Goal: Find specific page/section: Find specific page/section

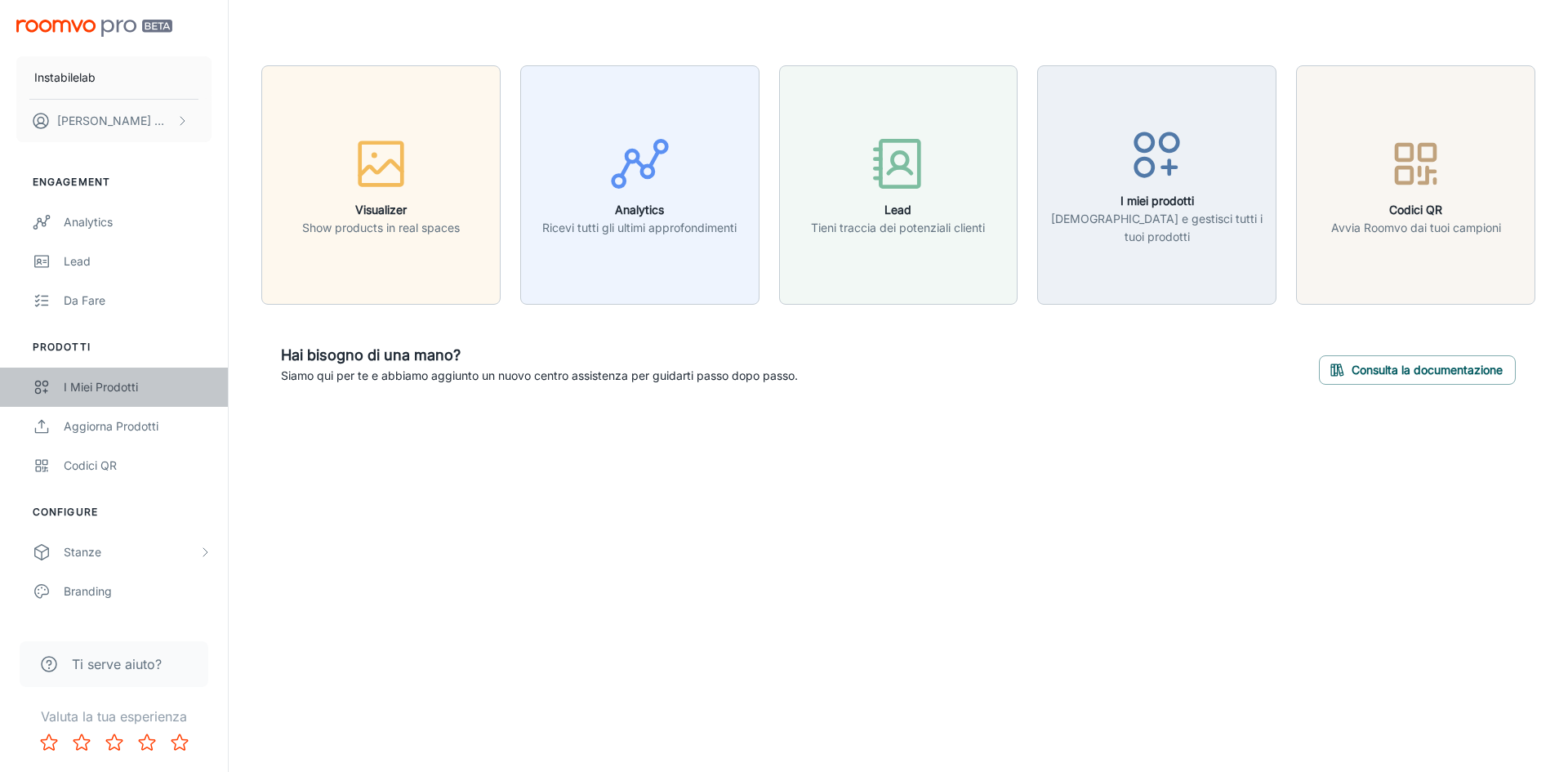
click at [141, 384] on div "I miei prodotti" at bounding box center [137, 386] width 148 height 18
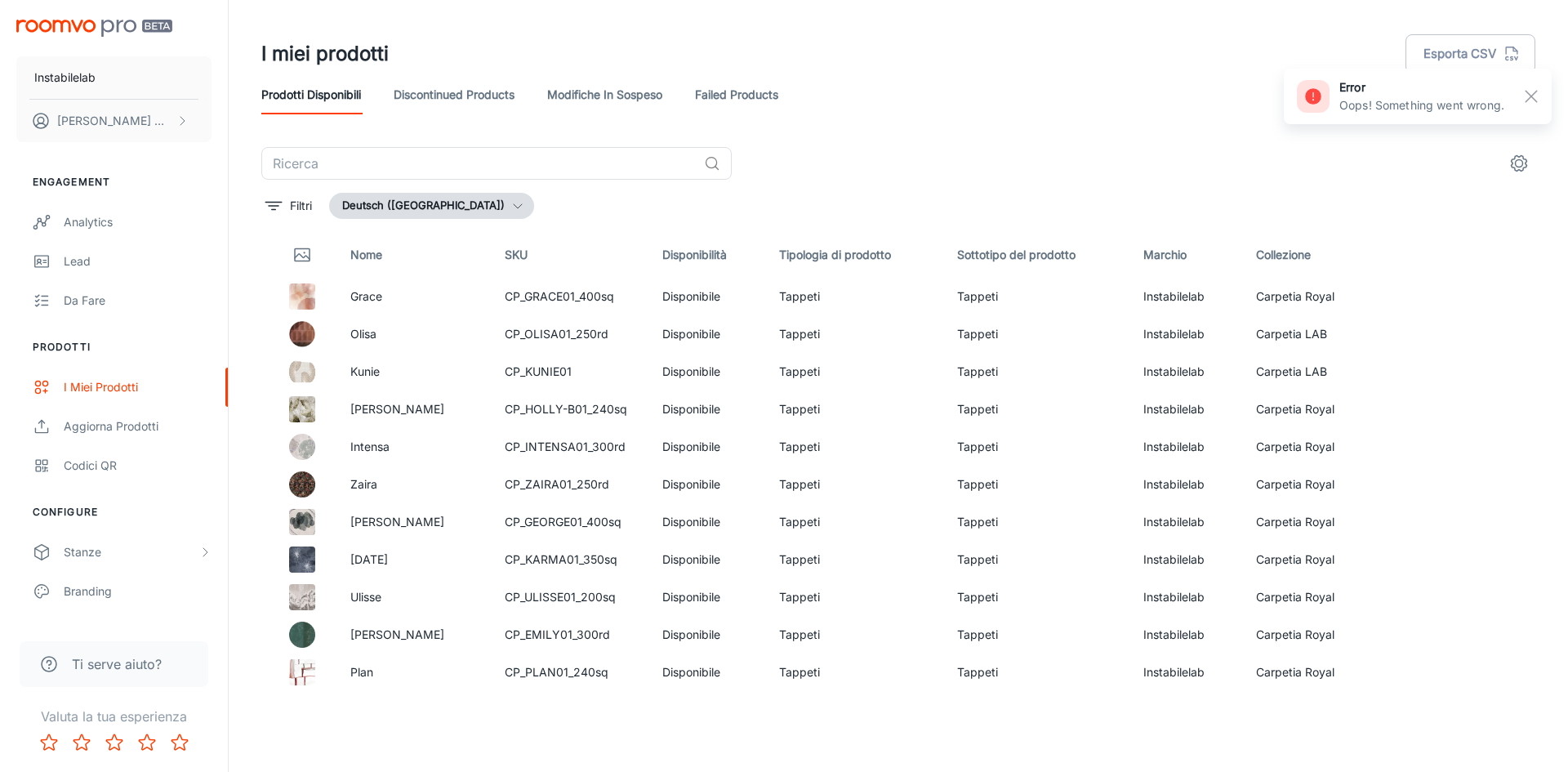
click at [460, 213] on button "Deutsch ([GEOGRAPHIC_DATA])" at bounding box center [432, 206] width 205 height 26
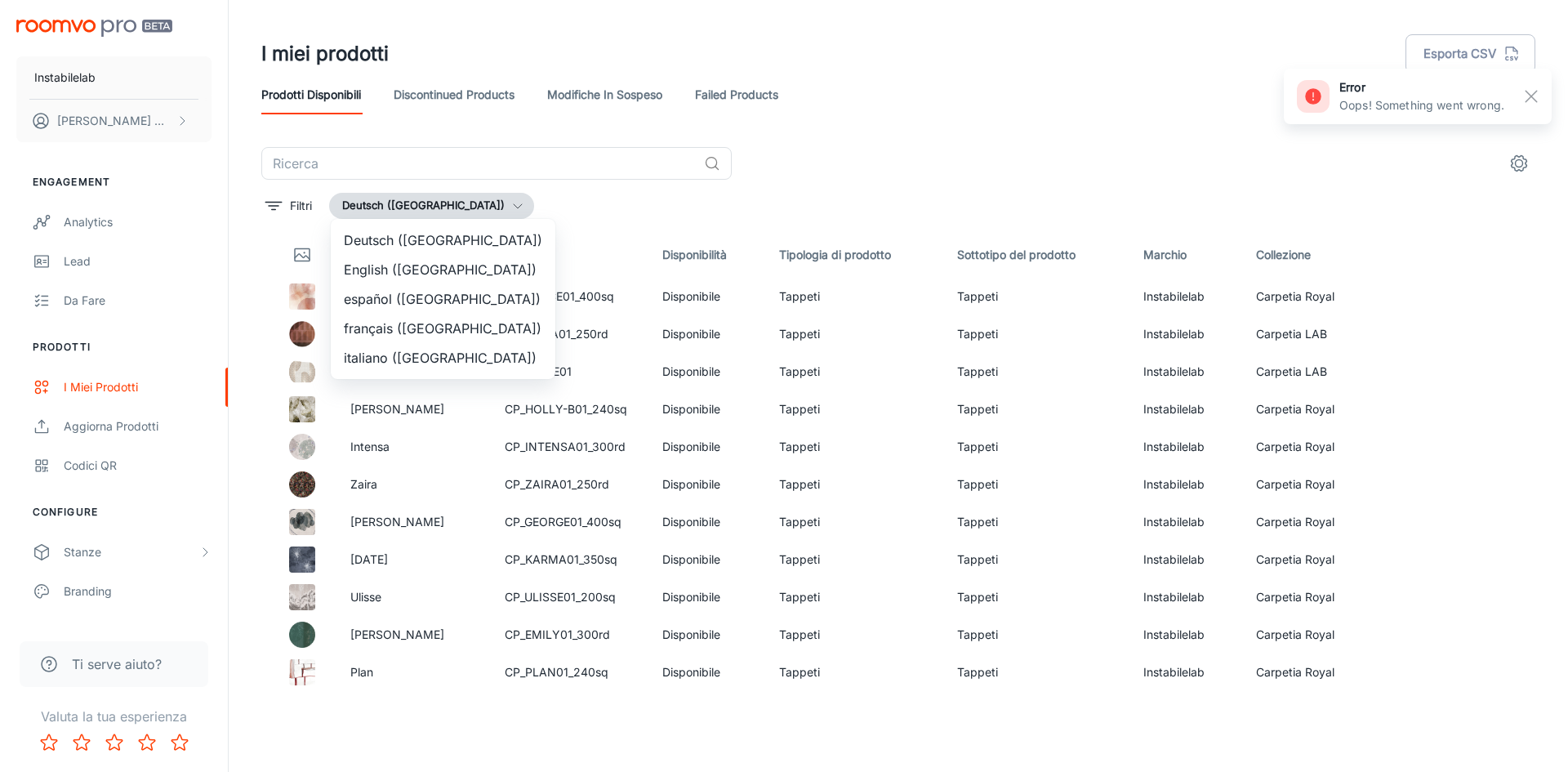
click at [444, 344] on li "italiano ([GEOGRAPHIC_DATA])" at bounding box center [442, 357] width 225 height 29
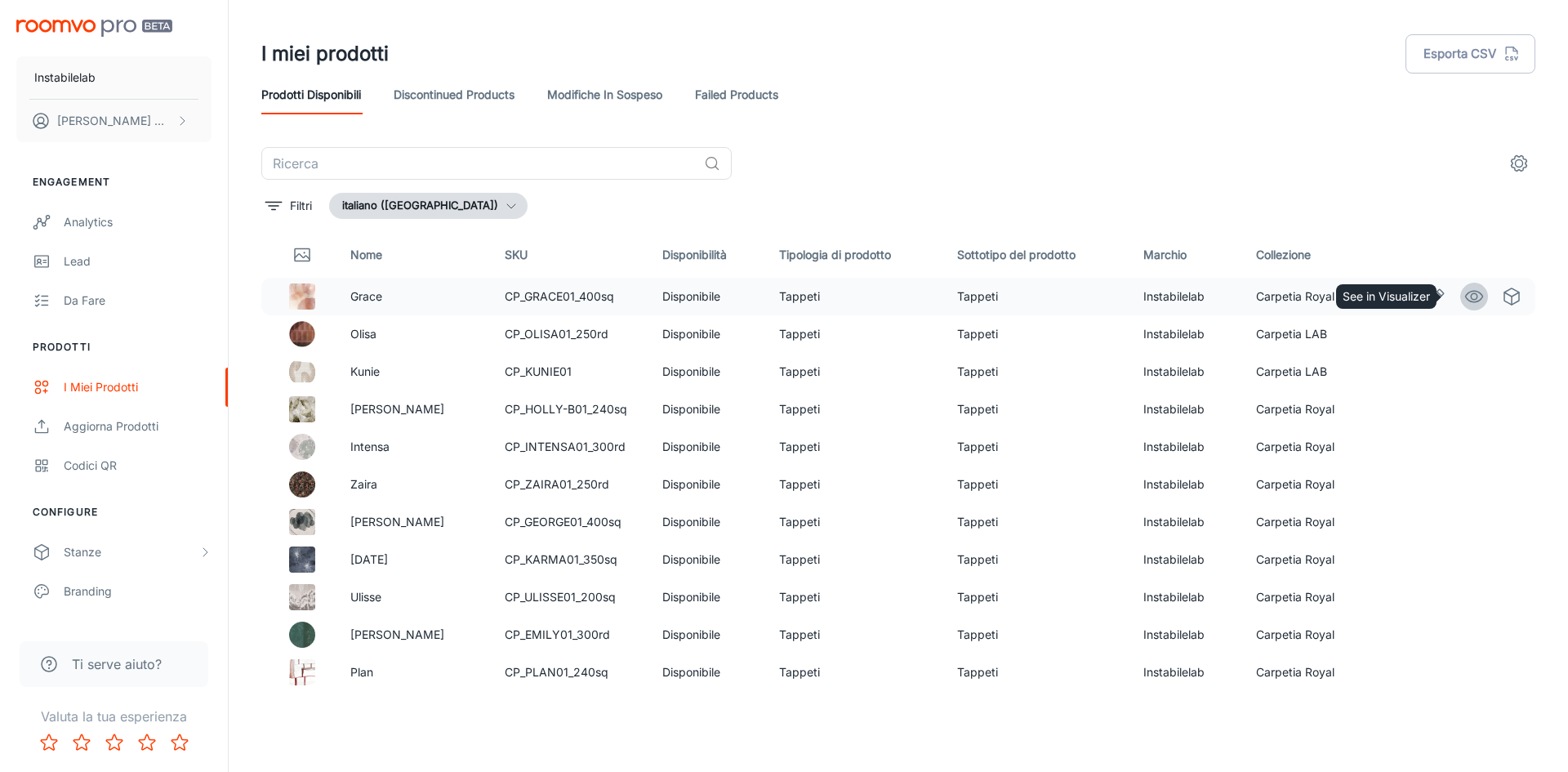
click at [1467, 294] on icon "See in Visualizer" at bounding box center [1474, 297] width 19 height 19
click at [368, 195] on button "italiano ([GEOGRAPHIC_DATA])" at bounding box center [428, 206] width 198 height 26
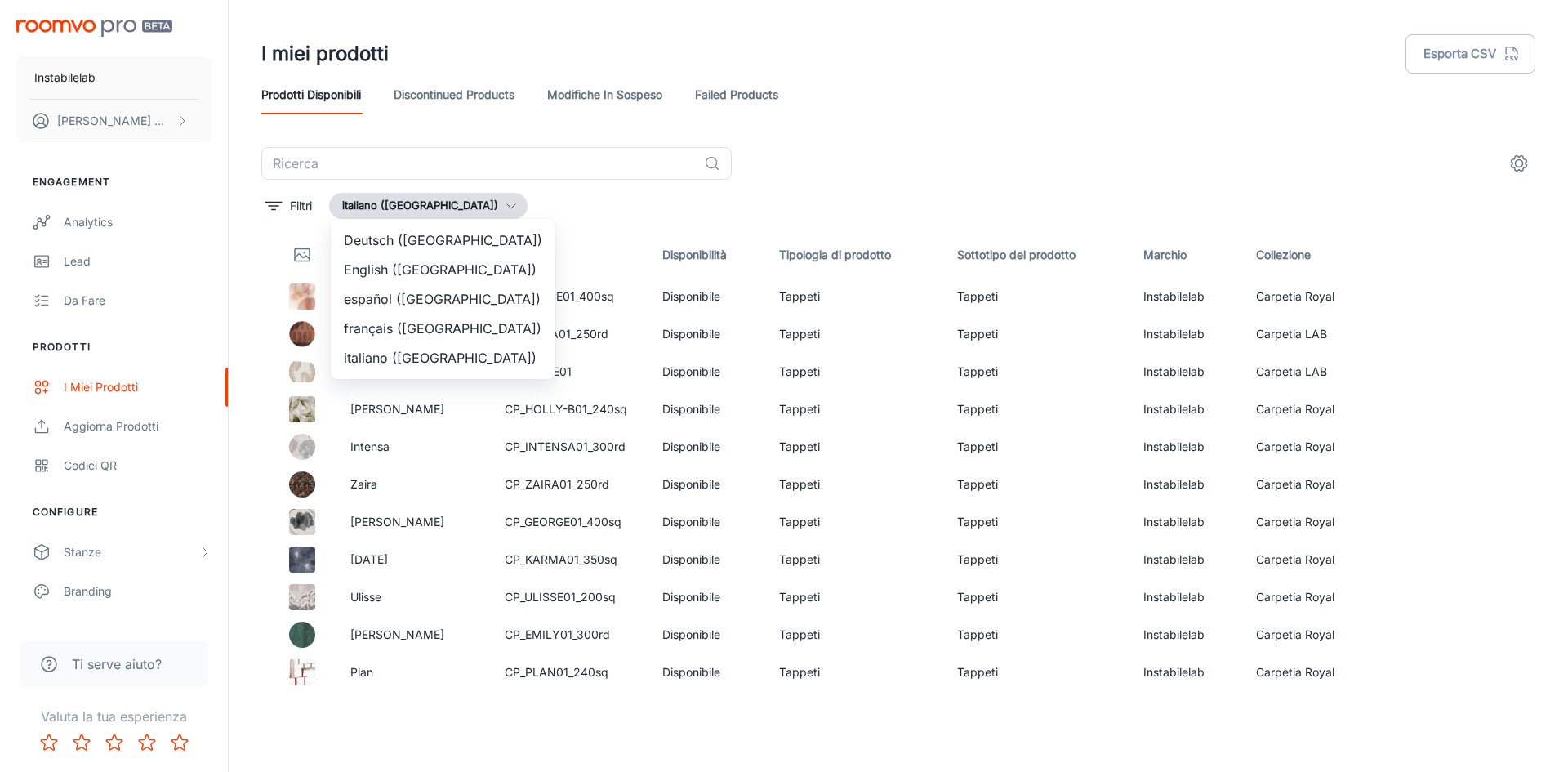
click at [425, 276] on li "English ([GEOGRAPHIC_DATA])" at bounding box center [442, 270] width 225 height 29
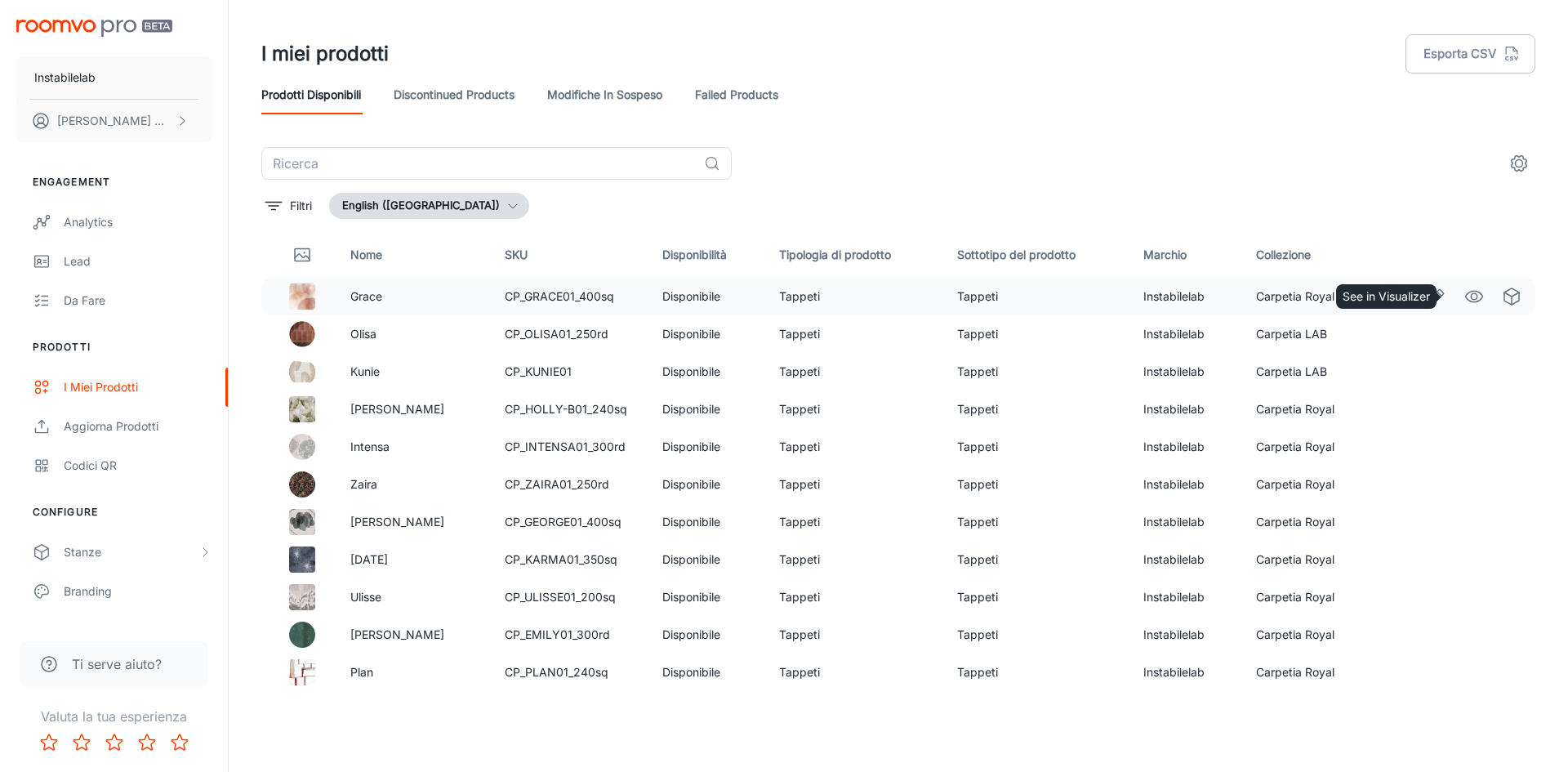
click at [1473, 299] on link "See in Visualizer" at bounding box center [1474, 297] width 28 height 28
